Goal: Task Accomplishment & Management: Manage account settings

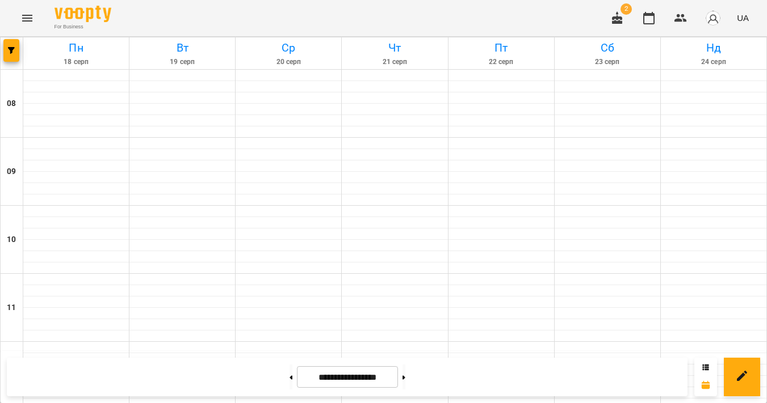
scroll to position [662, 0]
click at [289, 378] on button at bounding box center [290, 377] width 3 height 25
type input "**********"
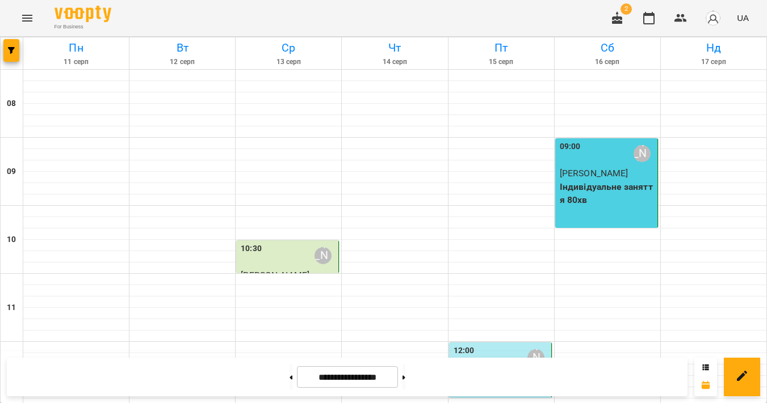
scroll to position [518, 0]
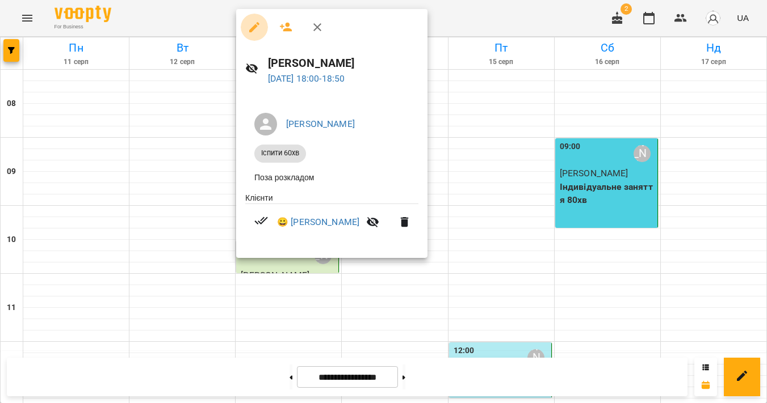
click at [257, 28] on icon "button" at bounding box center [254, 27] width 14 height 14
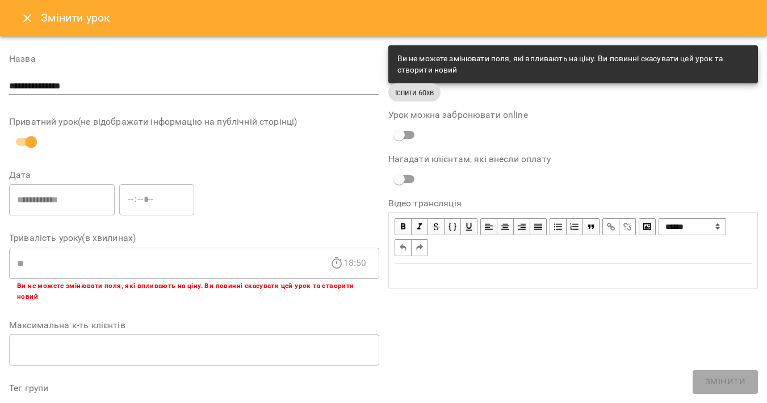
click at [28, 22] on icon "Close" at bounding box center [27, 18] width 14 height 14
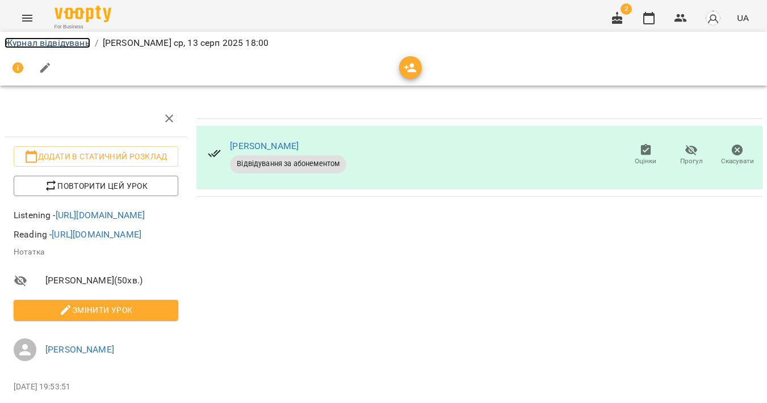
click at [48, 44] on link "Журнал відвідувань" at bounding box center [48, 42] width 86 height 11
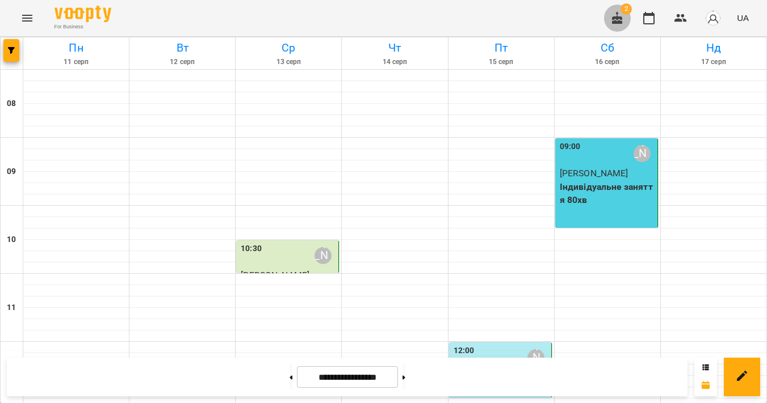
click at [616, 21] on icon "button" at bounding box center [617, 17] width 10 height 12
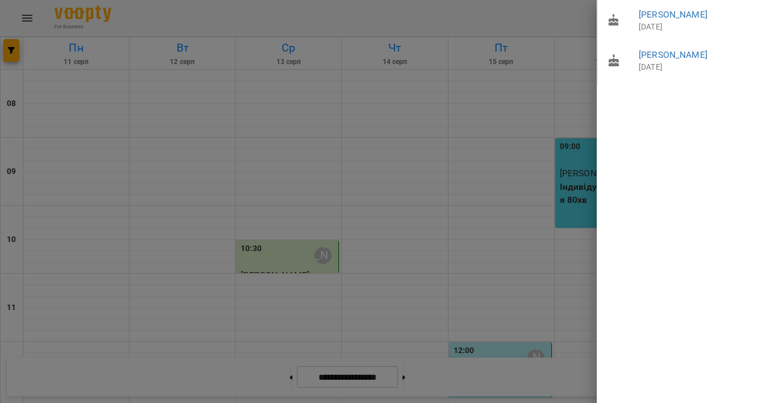
click at [560, 27] on div at bounding box center [383, 201] width 767 height 403
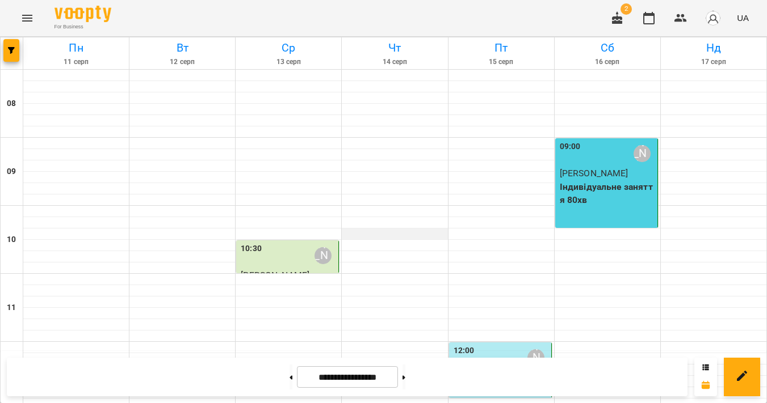
scroll to position [525, 0]
click at [405, 380] on button at bounding box center [403, 377] width 3 height 25
type input "**********"
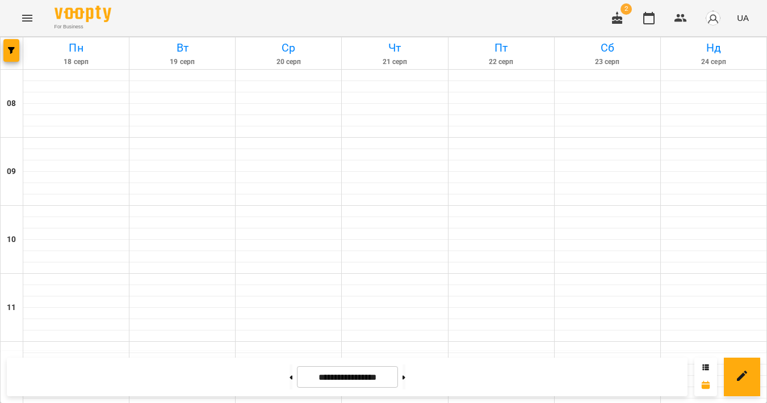
scroll to position [0, 0]
